Goal: Information Seeking & Learning: Learn about a topic

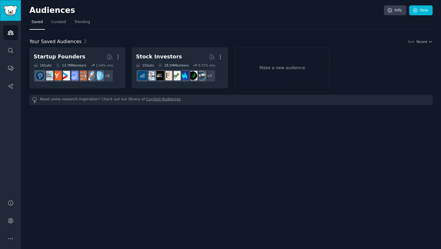
click at [14, 13] on img "Sidebar" at bounding box center [11, 10] width 14 height 10
click at [13, 44] on link "Search" at bounding box center [10, 50] width 15 height 15
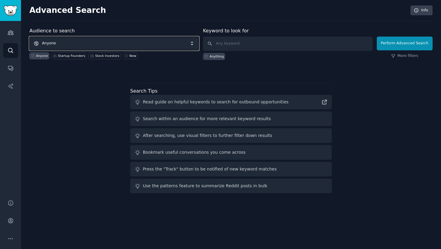
click at [112, 48] on span "Anyone" at bounding box center [113, 44] width 169 height 14
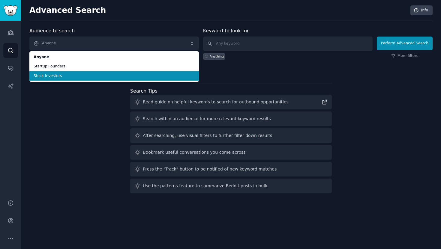
click at [76, 114] on div "Audience to search Anyone Anyone Startup Founders Stock Investors Anyone Startu…" at bounding box center [230, 111] width 403 height 168
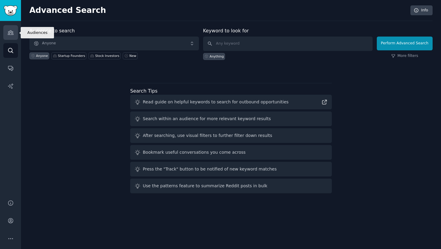
click at [8, 35] on icon "Sidebar" at bounding box center [10, 32] width 6 height 6
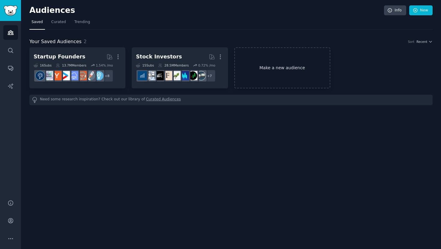
click at [282, 71] on link "Make a new audience" at bounding box center [282, 67] width 96 height 41
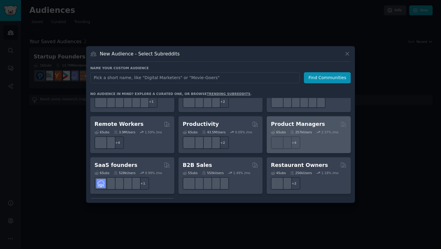
scroll to position [443, 0]
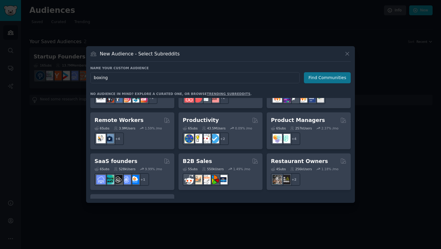
type input "boxing"
click at [322, 82] on button "Find Communities" at bounding box center [327, 77] width 47 height 11
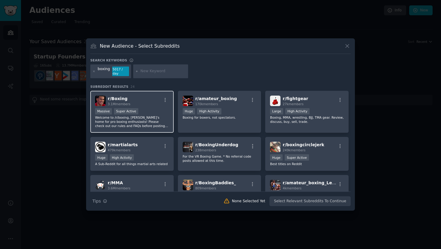
click at [150, 99] on div "r/ Boxing 3.1M members" at bounding box center [132, 101] width 74 height 10
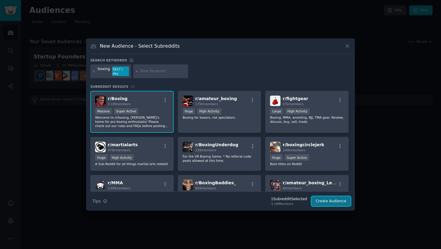
click at [335, 201] on button "Create Audience" at bounding box center [331, 201] width 40 height 10
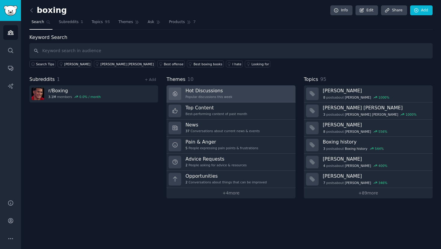
click at [258, 100] on link "Hot Discussions Popular discussions this week" at bounding box center [230, 93] width 129 height 17
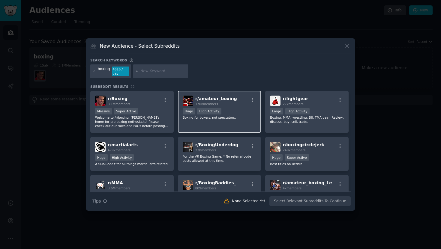
click at [234, 103] on div "r/ amateur_boxing 170k members" at bounding box center [219, 101] width 74 height 10
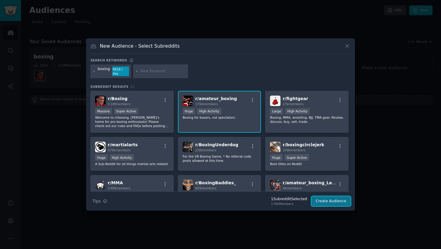
click at [339, 204] on button "Create Audience" at bounding box center [331, 201] width 40 height 10
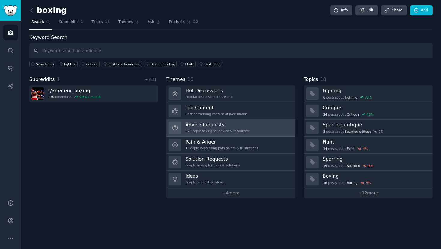
click at [240, 125] on h3 "Advice Requests" at bounding box center [216, 125] width 63 height 6
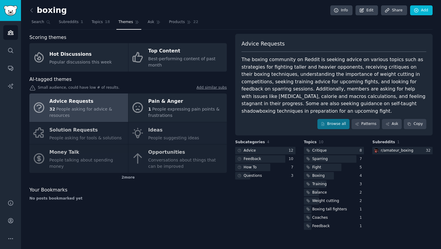
click at [108, 146] on div "Advice Requests 32 People asking for advice & resources Pain & Anger 1 People e…" at bounding box center [127, 132] width 197 height 79
click at [108, 142] on div "Advice Requests 32 People asking for advice & resources Pain & Anger 1 People e…" at bounding box center [127, 132] width 197 height 79
click at [106, 133] on div "Advice Requests 32 People asking for advice & resources Pain & Anger 1 People e…" at bounding box center [127, 132] width 197 height 79
click at [137, 201] on div "Scoring themes Hot Discussions Popular discussions this week Top Content Best-p…" at bounding box center [127, 132] width 197 height 197
click at [99, 134] on div "Advice Requests 32 People asking for advice & resources Pain & Anger 1 People e…" at bounding box center [127, 132] width 197 height 79
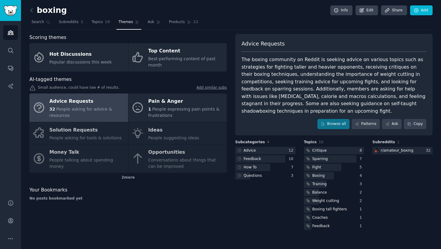
click at [99, 99] on div "Advice Requests" at bounding box center [87, 102] width 76 height 10
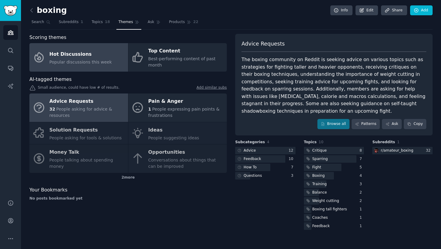
click at [100, 64] on span "Popular discussions this week" at bounding box center [80, 62] width 62 height 5
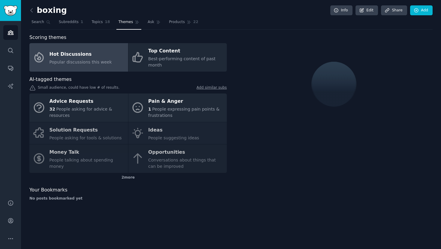
click at [95, 132] on div "Advice Requests 32 People asking for advice & resources Pain & Anger 1 People e…" at bounding box center [127, 132] width 197 height 79
click at [82, 132] on div "Advice Requests 32 People asking for advice & resources Pain & Anger 1 People e…" at bounding box center [127, 132] width 197 height 79
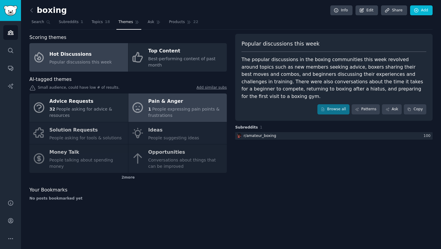
click at [153, 112] on div "1 People expressing pain points & frustrations" at bounding box center [186, 112] width 76 height 13
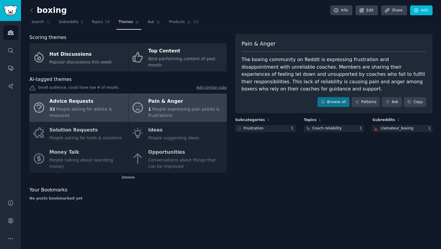
click at [88, 109] on span "People asking for advice & resources" at bounding box center [80, 112] width 63 height 11
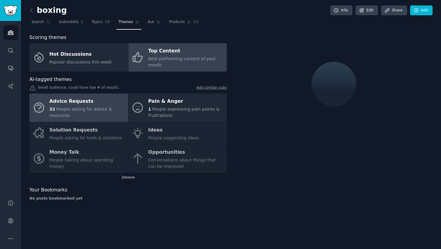
click at [155, 52] on div "Top Content" at bounding box center [186, 51] width 76 height 10
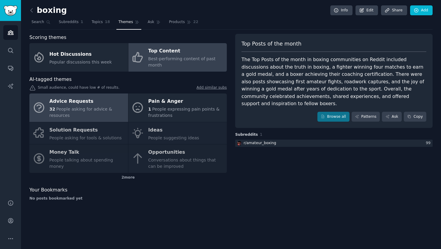
click at [94, 121] on link "Advice Requests 32 People asking for advice & resources" at bounding box center [78, 107] width 99 height 28
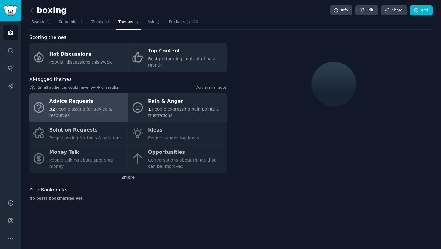
click at [89, 132] on div "Advice Requests 32 People asking for advice & resources Pain & Anger 1 People e…" at bounding box center [127, 132] width 197 height 79
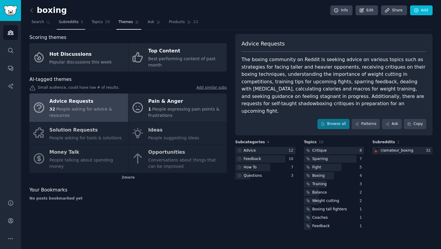
click at [76, 24] on span "Subreddits" at bounding box center [69, 21] width 20 height 5
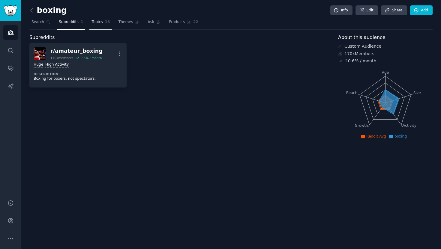
click at [97, 27] on link "Topics 18" at bounding box center [100, 23] width 22 height 12
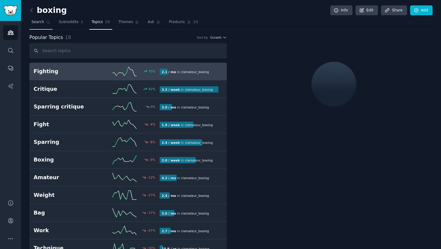
click at [36, 27] on link "Search" at bounding box center [40, 23] width 23 height 12
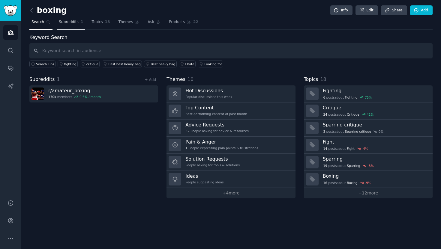
click at [63, 27] on link "Subreddits 1" at bounding box center [71, 23] width 28 height 12
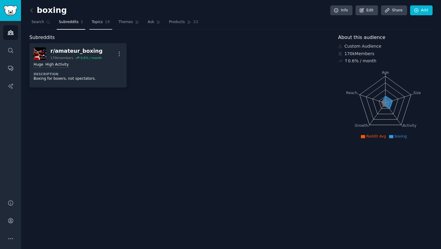
click at [99, 26] on link "Topics 18" at bounding box center [100, 23] width 22 height 12
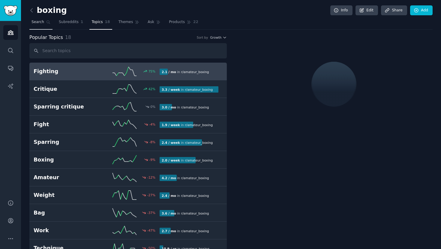
click at [43, 24] on span "Search" at bounding box center [37, 21] width 13 height 5
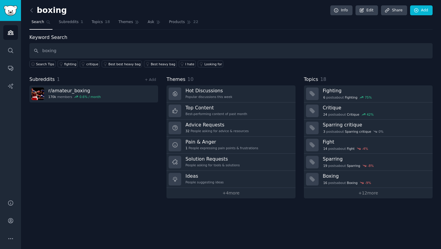
type input "boxing"
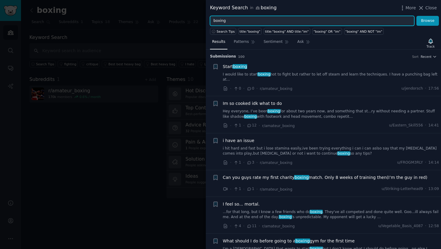
drag, startPoint x: 238, startPoint y: 22, endPoint x: 215, endPoint y: 16, distance: 23.8
click at [215, 16] on input "boxing" at bounding box center [312, 21] width 204 height 10
type input "app"
click at [416, 16] on button "Browse" at bounding box center [427, 21] width 22 height 10
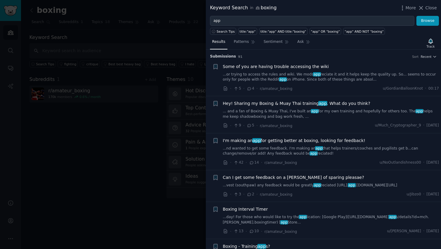
click at [293, 106] on span "Hey! Sharing my Boxing & Muay Thai training app . What do you think?" at bounding box center [296, 103] width 147 height 6
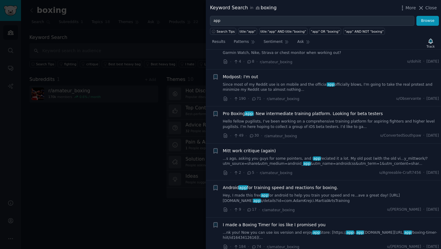
scroll to position [399, 0]
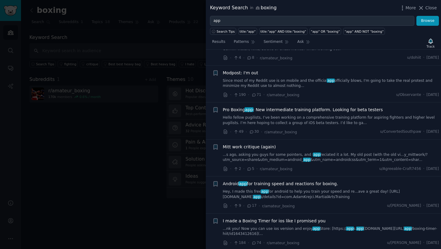
click at [285, 185] on span "Android app for training speed and reactions for boxing." at bounding box center [280, 184] width 115 height 6
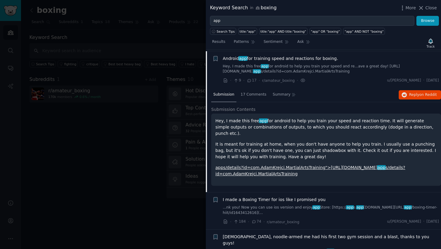
scroll to position [337, 0]
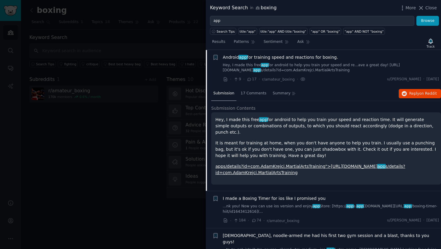
click at [286, 168] on link "apps/details?id=com.AdamKrejci.MartialArtsTraining">[URL][DOMAIN_NAME] app s/de…" at bounding box center [310, 169] width 190 height 11
click at [319, 164] on link "apps/details?id=com.AdamKrejci.MartialArtsTraining">[URL][DOMAIN_NAME] app s/de…" at bounding box center [310, 169] width 190 height 11
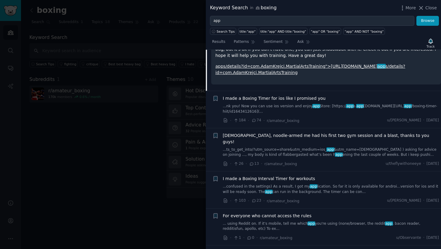
scroll to position [335, 0]
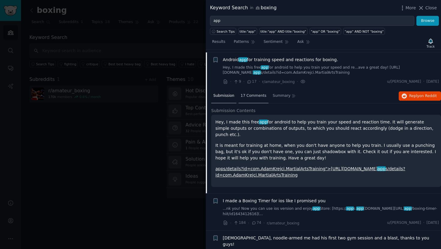
click at [248, 97] on span "17 Comments" at bounding box center [253, 95] width 26 height 5
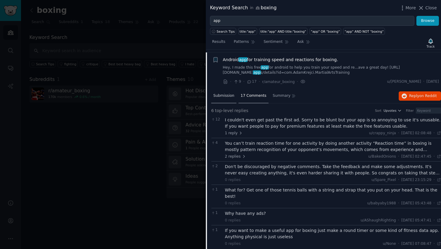
click at [227, 96] on span "Submission" at bounding box center [223, 95] width 21 height 5
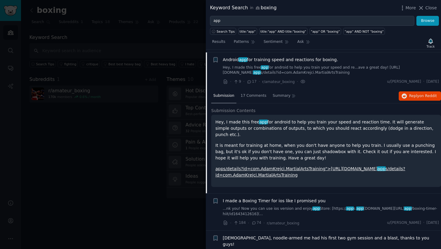
scroll to position [458, 0]
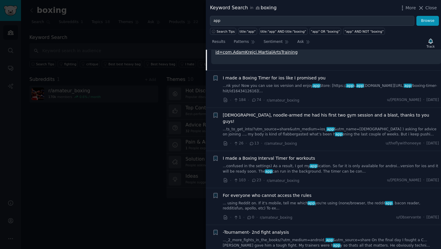
click at [312, 75] on span "I made a Boxing Timer for ios like I promised you" at bounding box center [274, 78] width 103 height 6
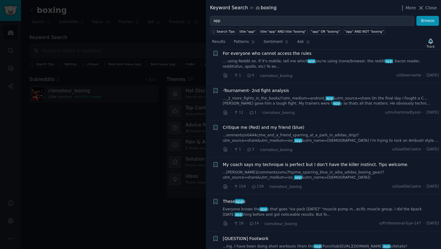
scroll to position [688, 0]
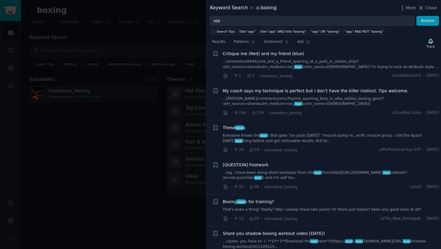
click at [236, 125] on span "app" at bounding box center [239, 127] width 9 height 5
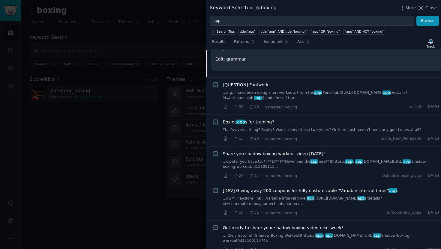
scroll to position [769, 0]
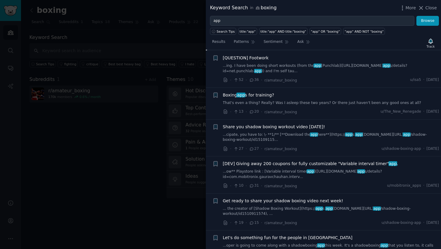
click at [287, 100] on link "That's even a thing? Really? Was I asleep these two years? Or there just haven'…" at bounding box center [331, 102] width 216 height 5
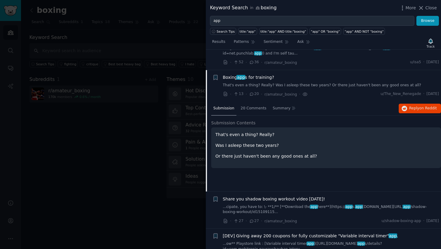
scroll to position [702, 0]
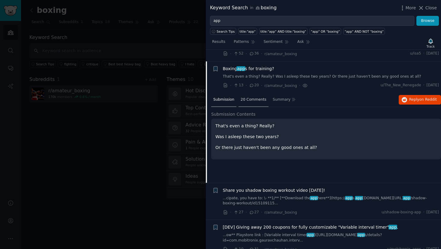
click at [256, 97] on span "20 Comments" at bounding box center [253, 99] width 26 height 5
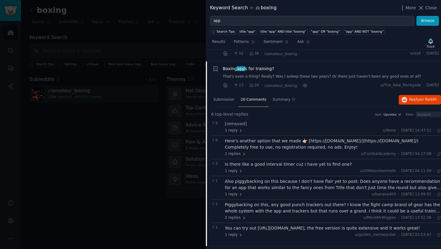
scroll to position [752, 0]
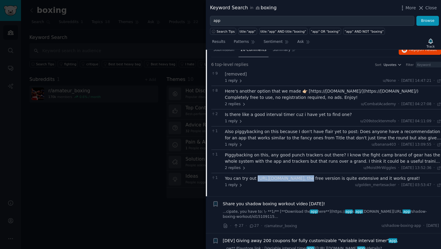
drag, startPoint x: 302, startPoint y: 168, endPoint x: 255, endPoint y: 169, distance: 47.3
click at [255, 175] on div "You can try out [URL][DOMAIN_NAME], the free version is quite extensive and it …" at bounding box center [333, 178] width 216 height 6
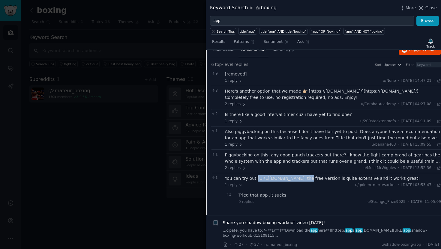
click at [257, 175] on div "You can try out [URL][DOMAIN_NAME], the free version is quite extensive and it …" at bounding box center [333, 178] width 216 height 6
drag, startPoint x: 255, startPoint y: 168, endPoint x: 305, endPoint y: 170, distance: 49.8
click at [305, 175] on div "You can try out [URL][DOMAIN_NAME], the free version is quite extensive and it …" at bounding box center [333, 178] width 216 height 6
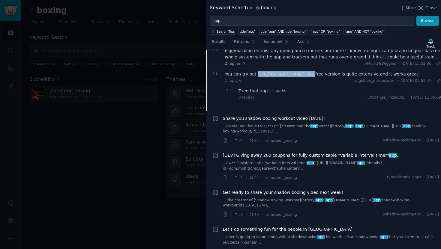
scroll to position [1014, 0]
